Goal: Task Accomplishment & Management: Manage account settings

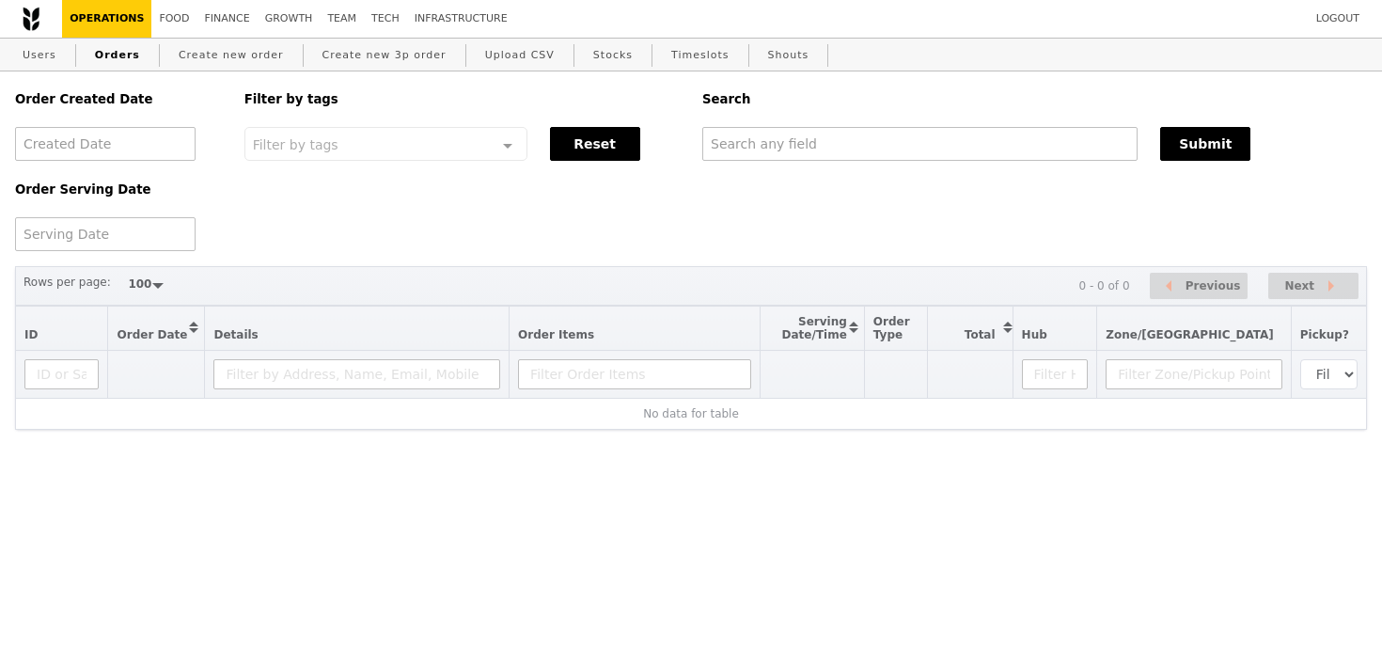
select select "100"
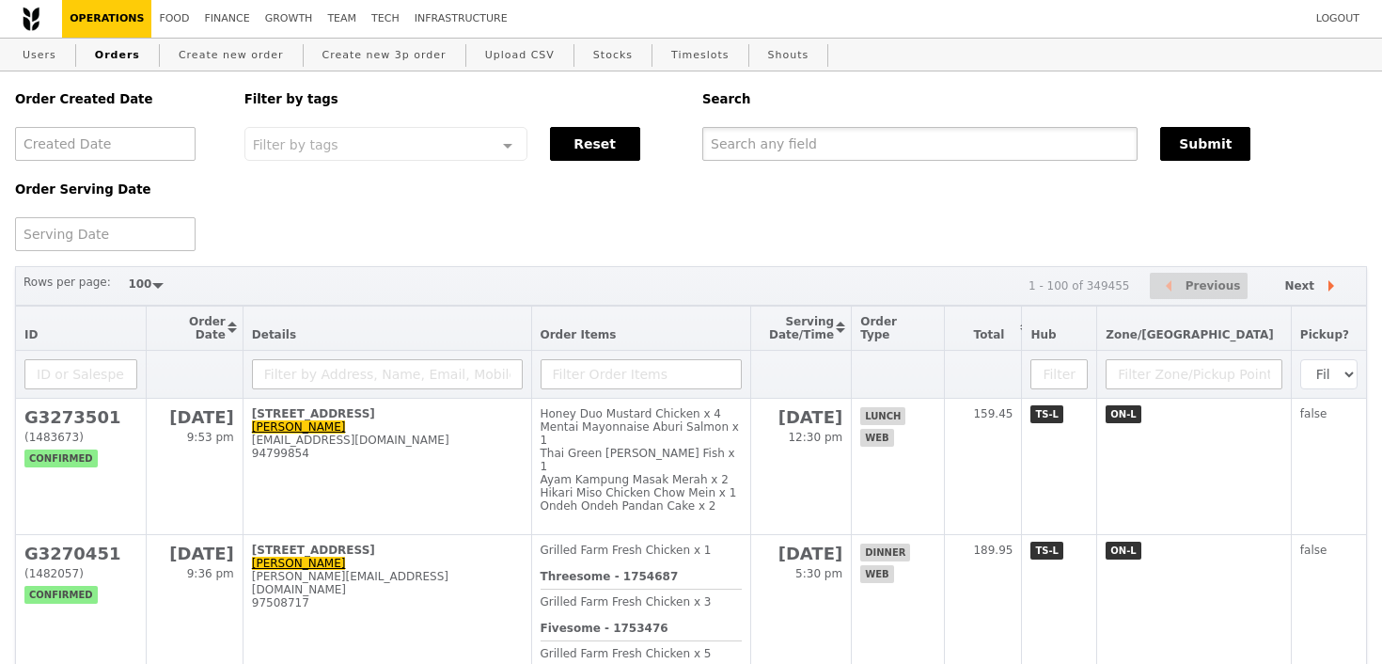
click at [835, 145] on input "text" at bounding box center [919, 144] width 435 height 34
paste input "G3271093"
type input "G3271093"
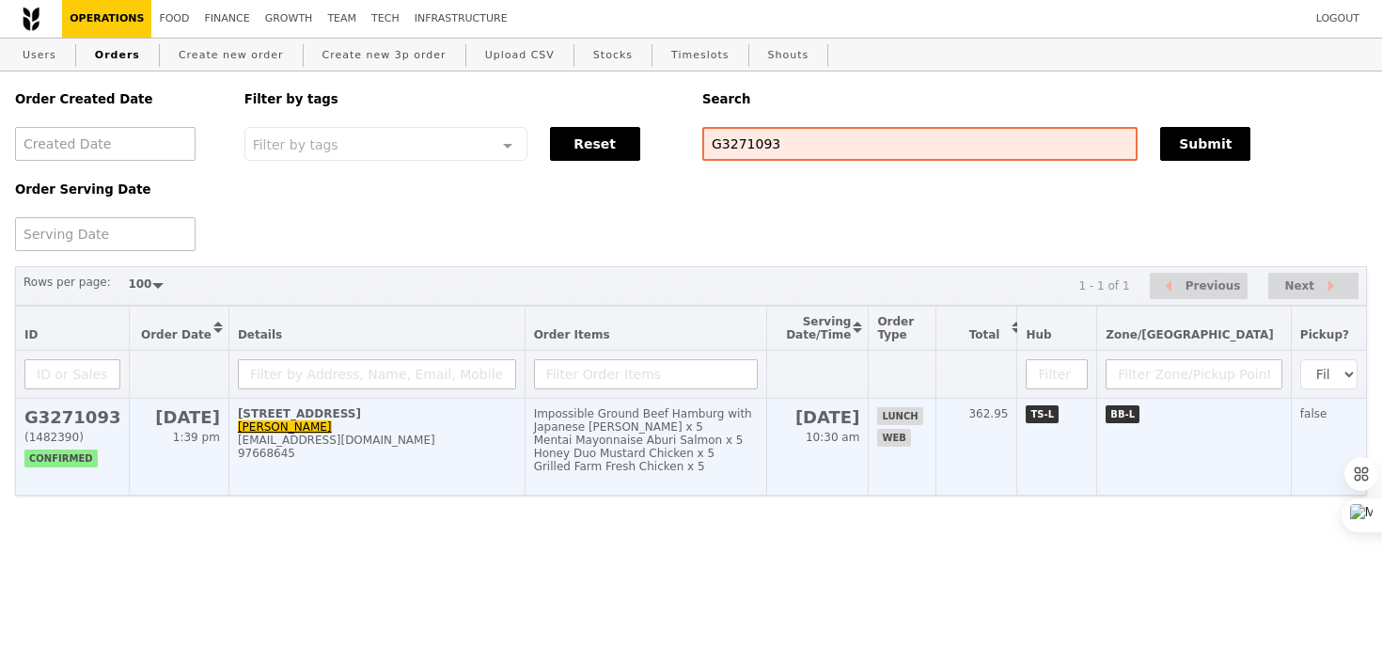
click at [766, 416] on td "Impossible Ground Beef Hamburg with Japanese [PERSON_NAME] x 5 Mentai Mayonnais…" at bounding box center [646, 447] width 242 height 97
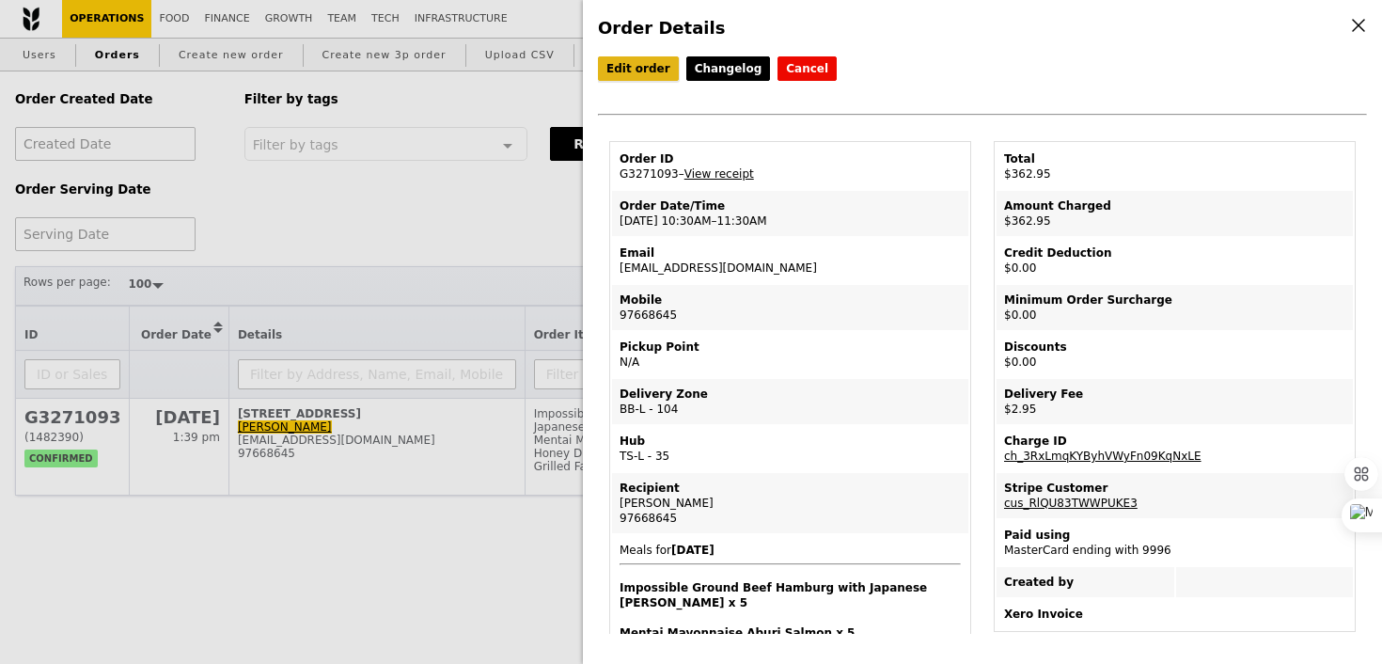
click at [626, 64] on link "Edit order" at bounding box center [638, 68] width 81 height 24
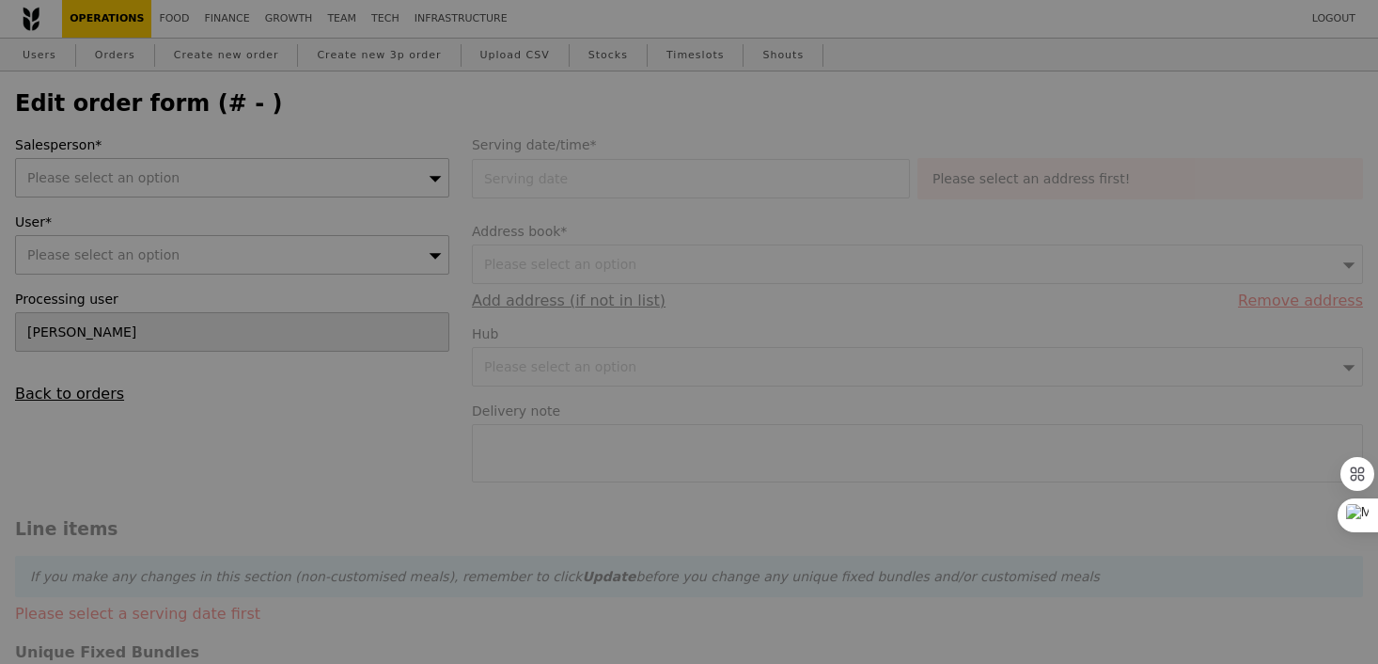
type input "[DATE]"
type textarea "Meet at [GEOGRAPHIC_DATA] Carpark."
type input "360.00"
type input "2.71"
type input "2.95"
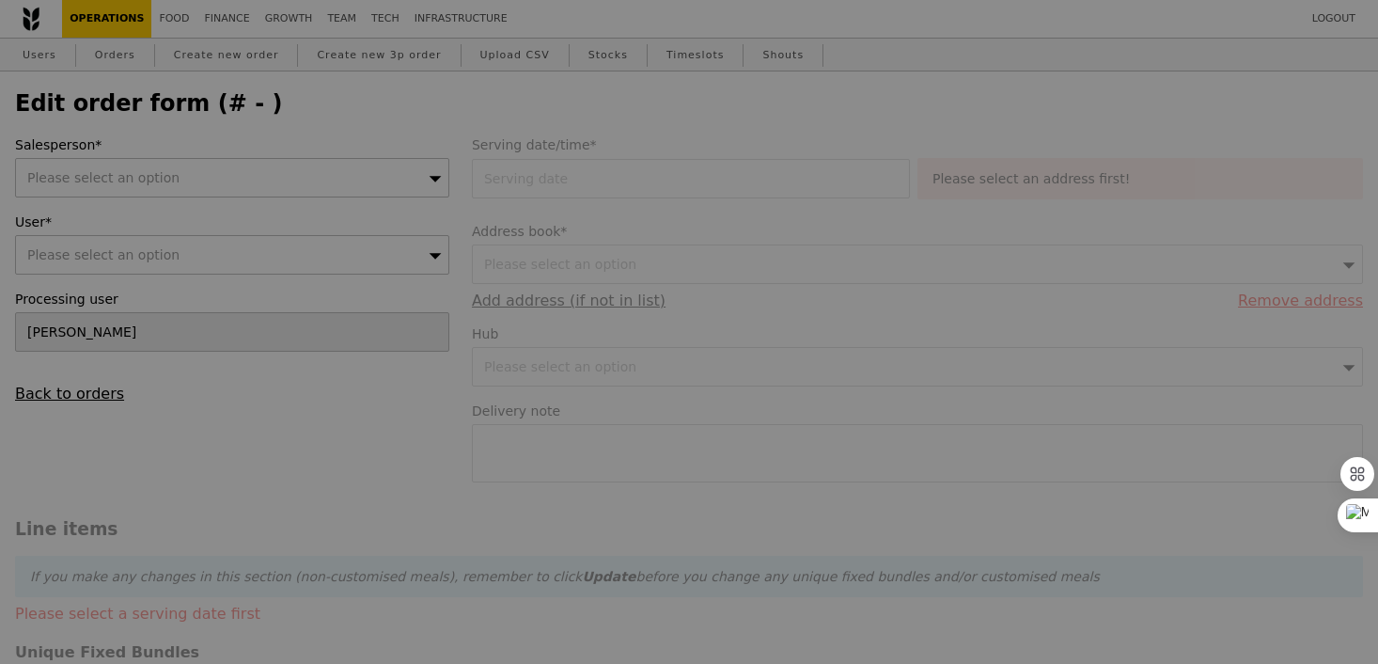
type input "362.95"
type input "Loading..."
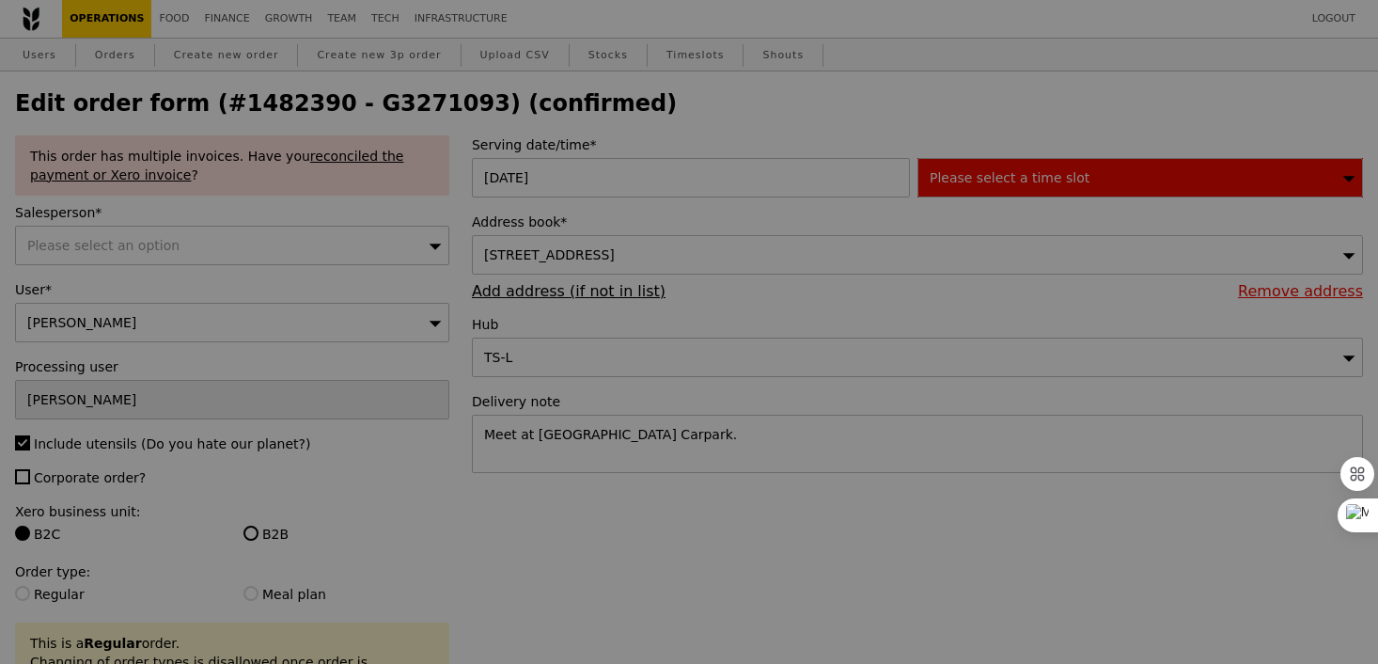
type input "494"
type input "476"
type input "473"
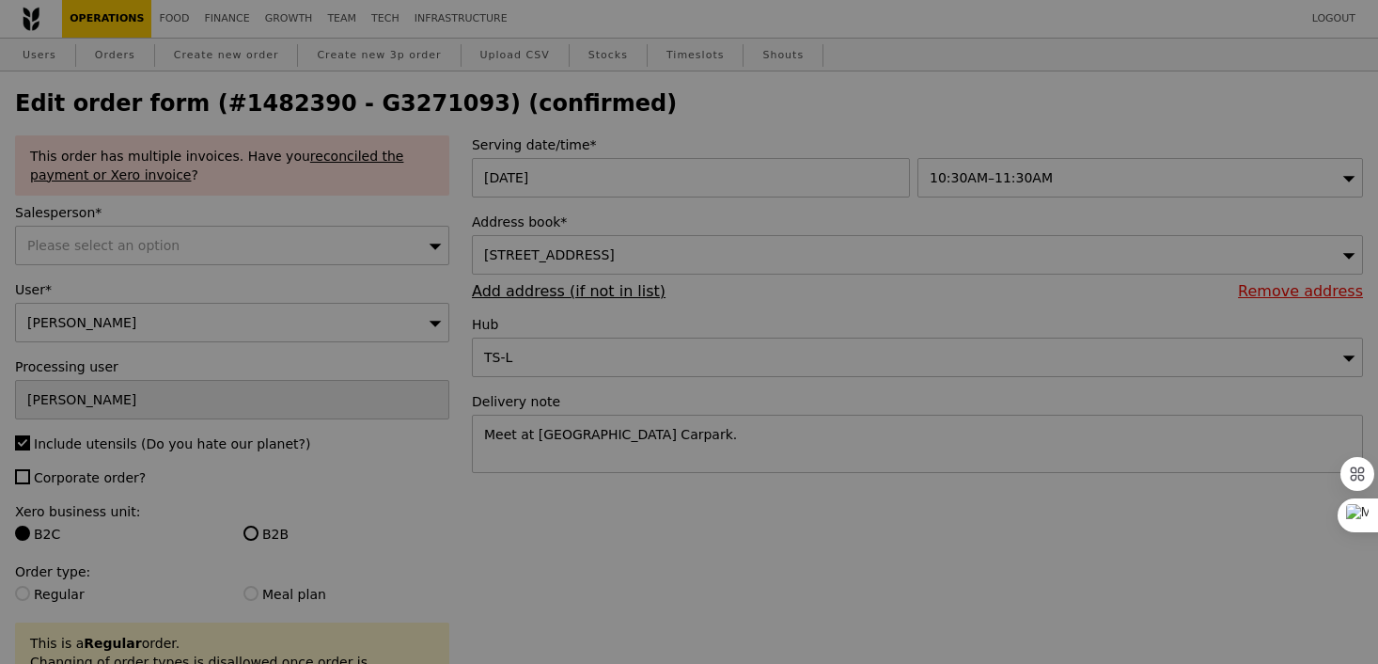
type input "Update"
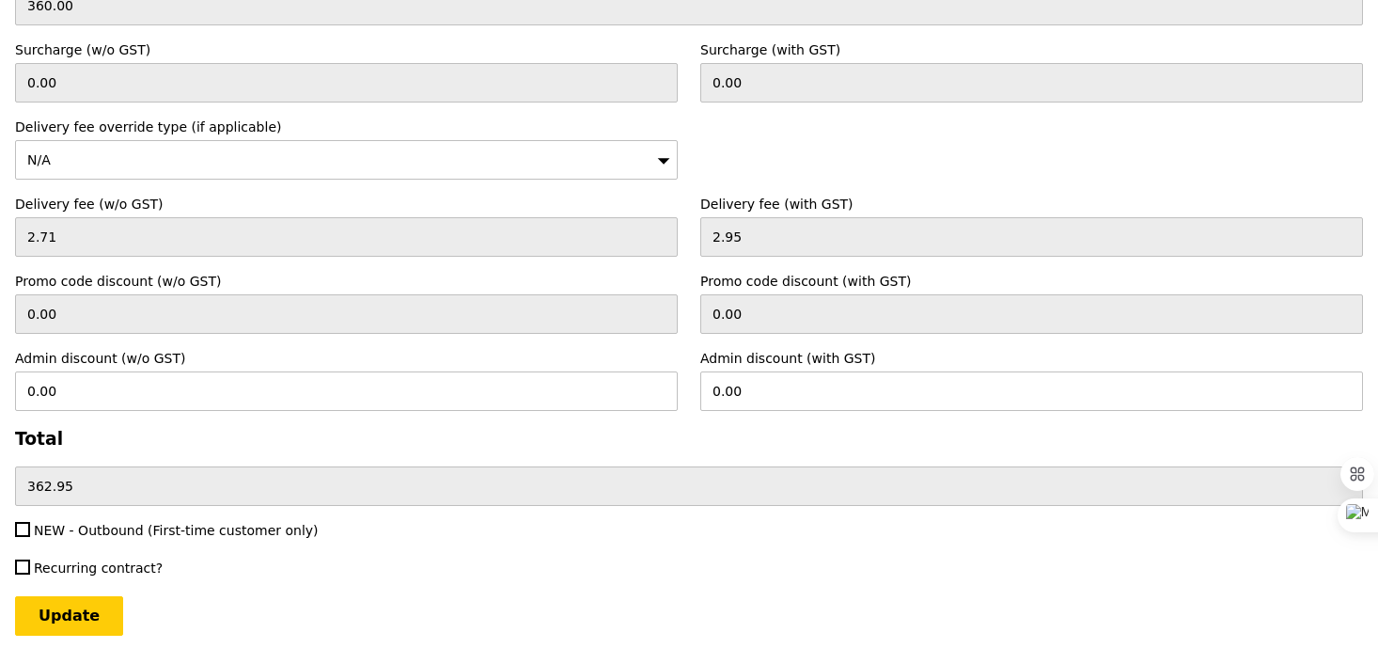
scroll to position [5279, 0]
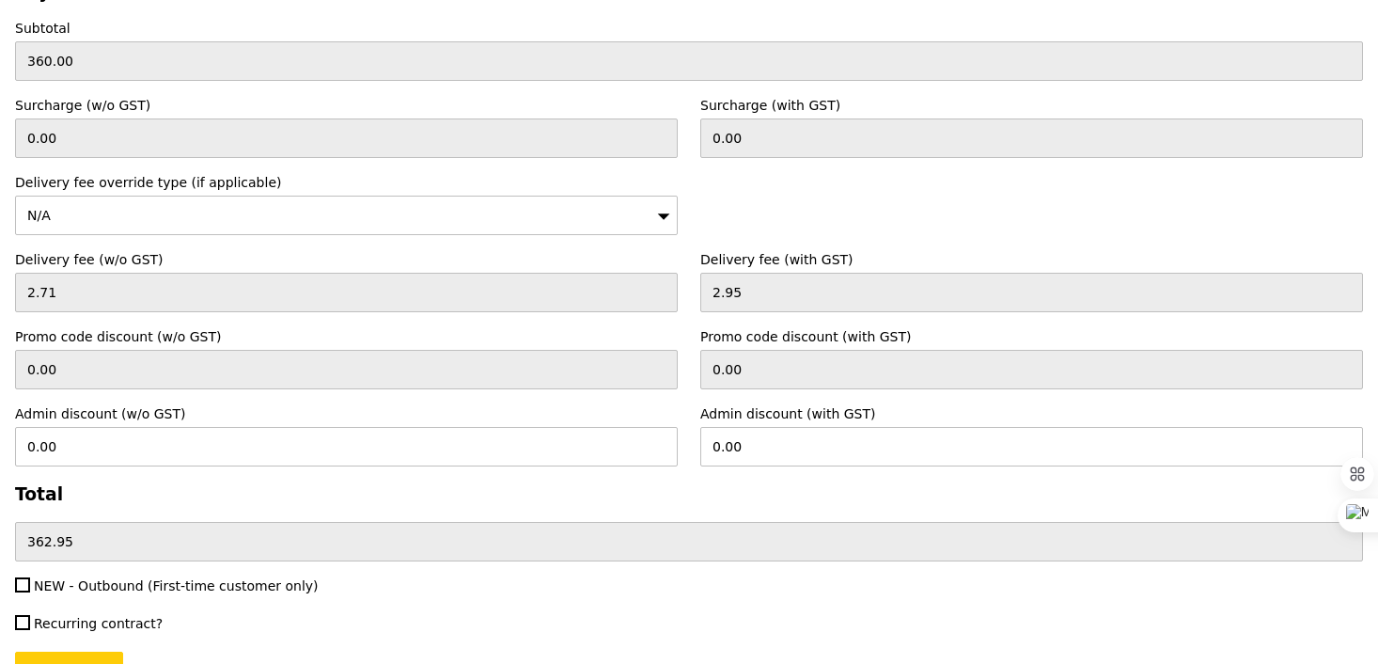
click at [579, 196] on div "N/A" at bounding box center [346, 215] width 663 height 39
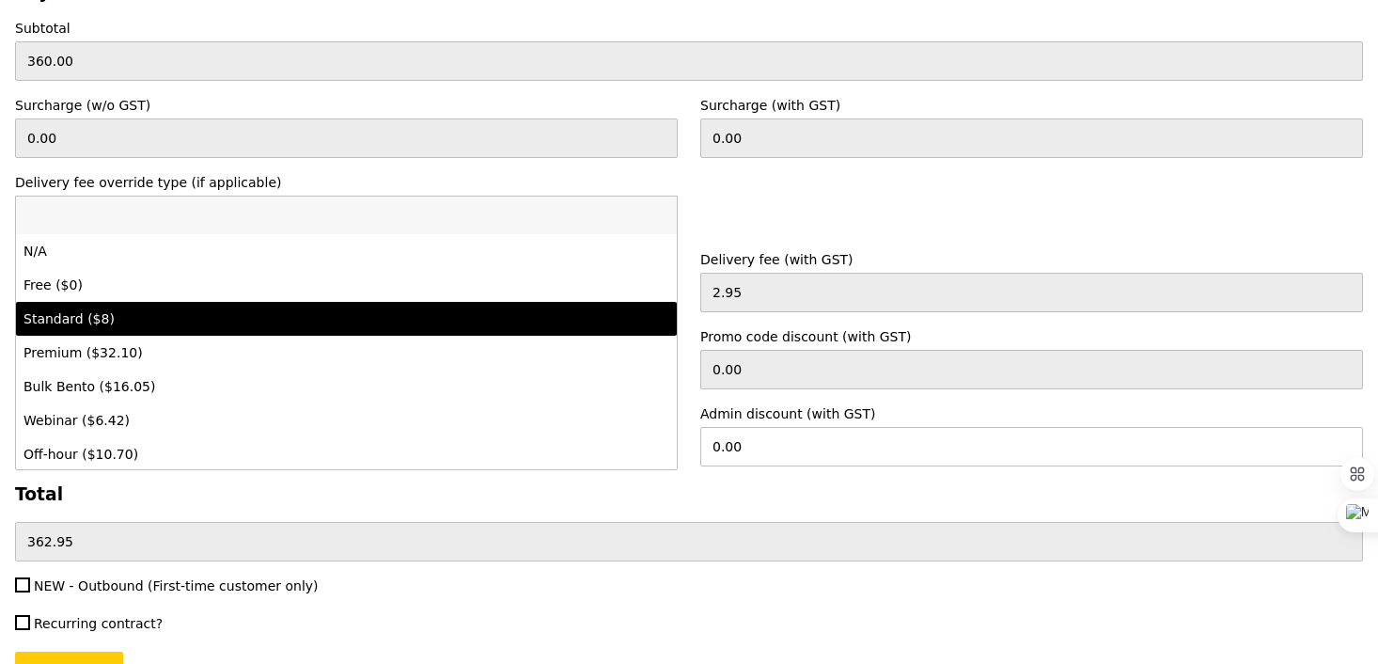
scroll to position [36, 0]
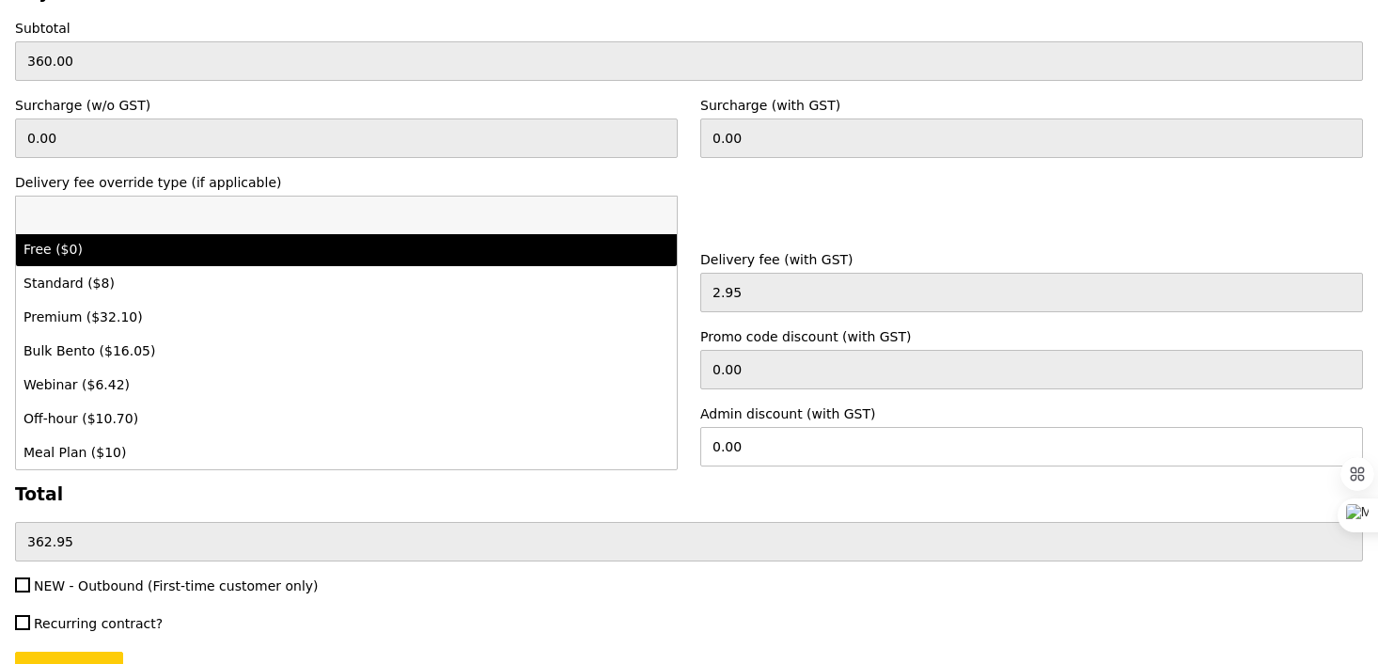
click at [771, 173] on div "Delivery fee override type (if applicable) N/A N/A Free ($0) Standard ($8) Prem…" at bounding box center [689, 204] width 1371 height 62
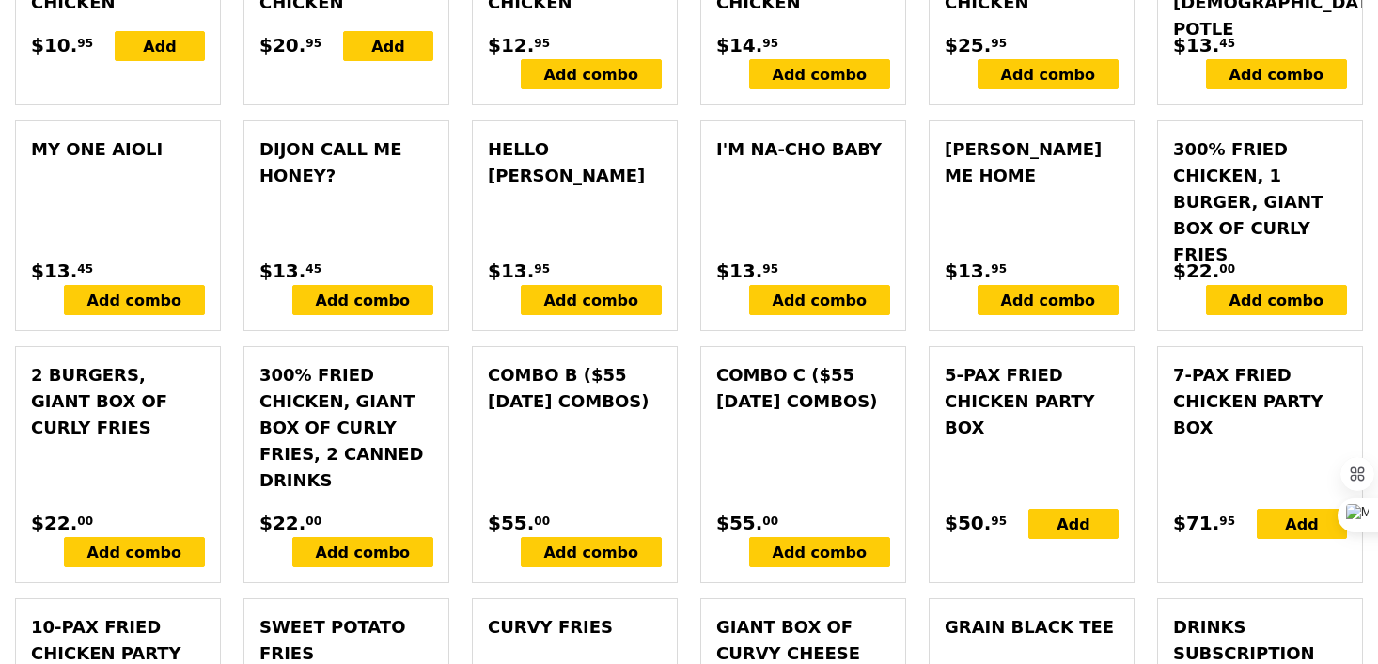
scroll to position [2015, 0]
